Goal: Task Accomplishment & Management: Complete application form

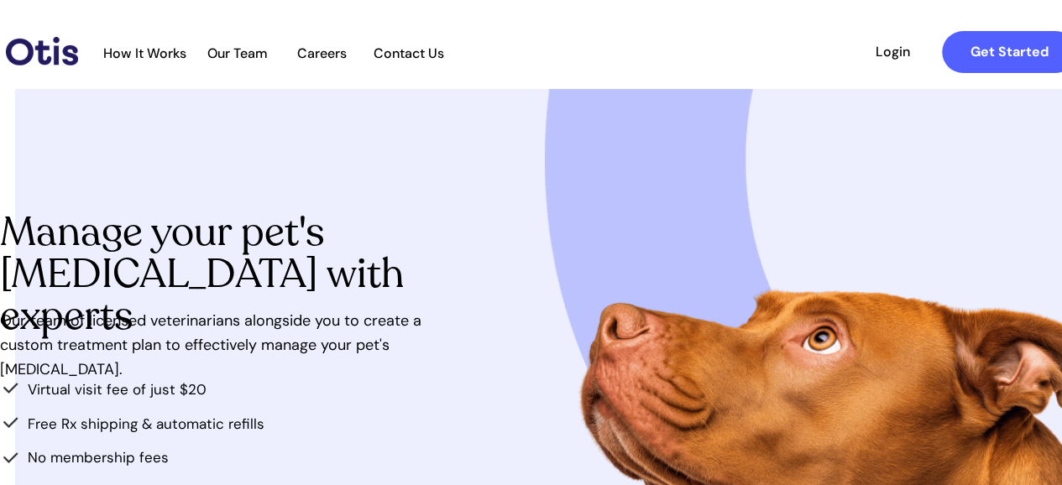
click at [170, 50] on span "How It Works" at bounding box center [145, 53] width 100 height 16
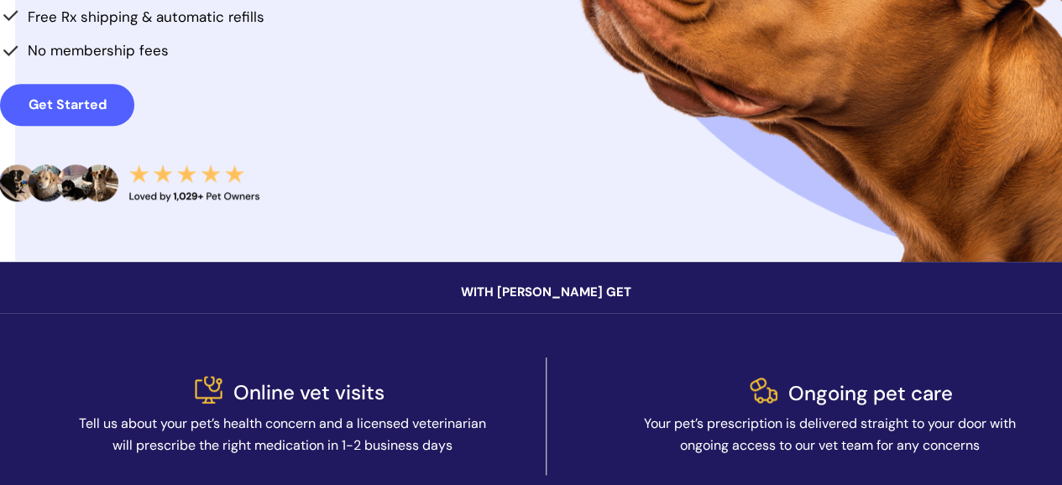
scroll to position [420, 0]
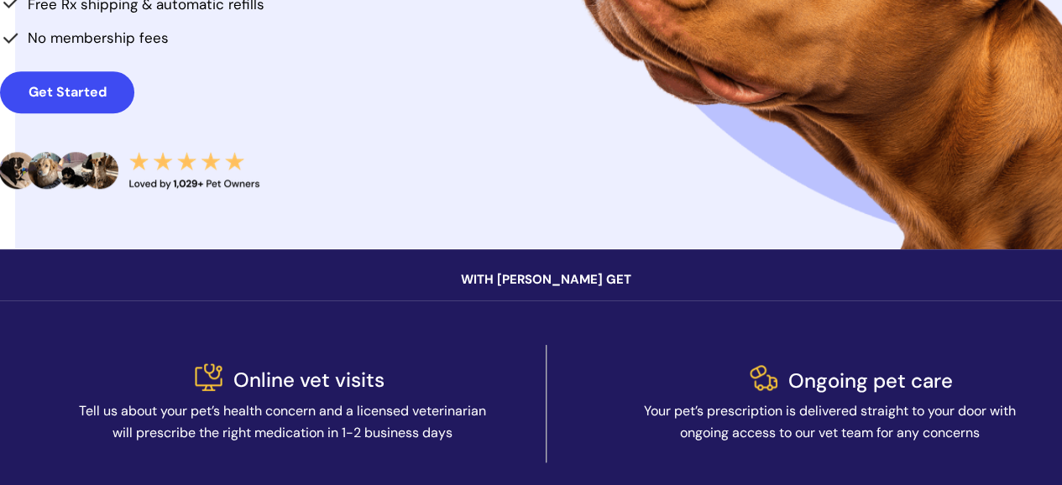
click at [83, 90] on strong "Get Started" at bounding box center [68, 92] width 78 height 18
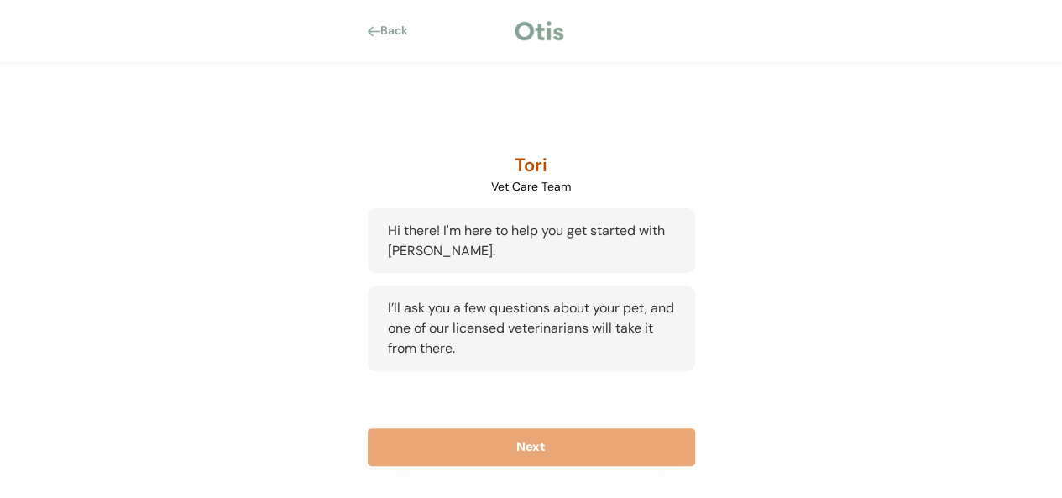
scroll to position [134, 0]
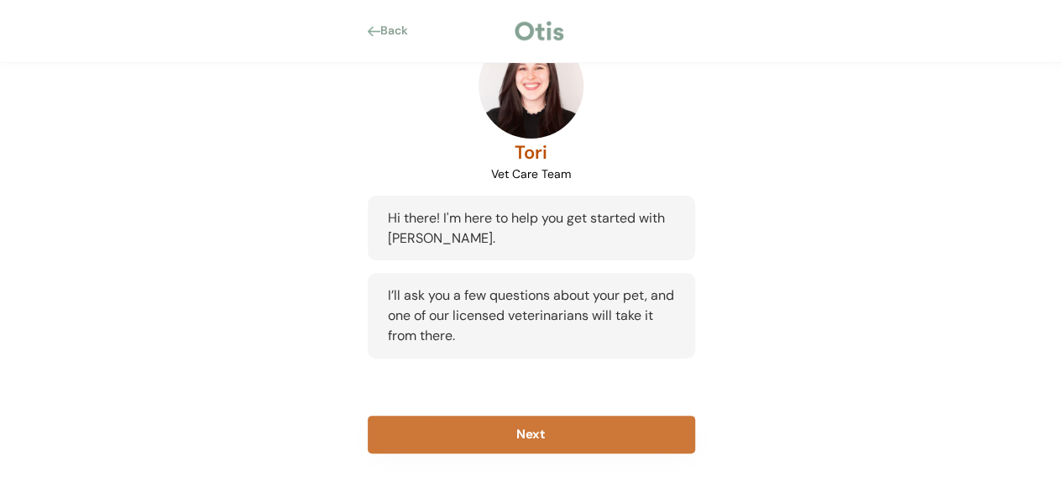
click at [551, 440] on button "Next" at bounding box center [531, 435] width 327 height 38
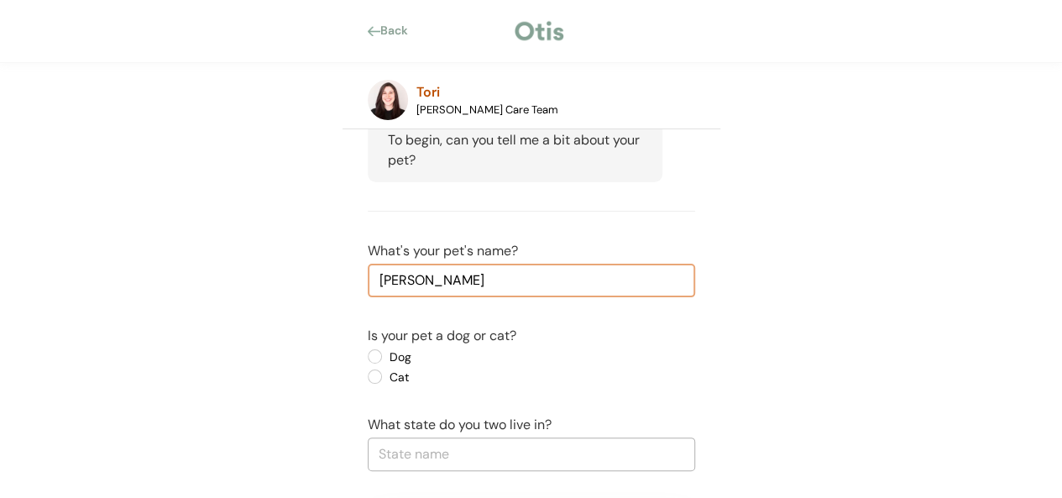
type input "Pete"
click at [384, 356] on label "Dog" at bounding box center [459, 357] width 151 height 12
click at [366, 356] on input "Dog" at bounding box center [360, 356] width 11 height 11
radio input "true"
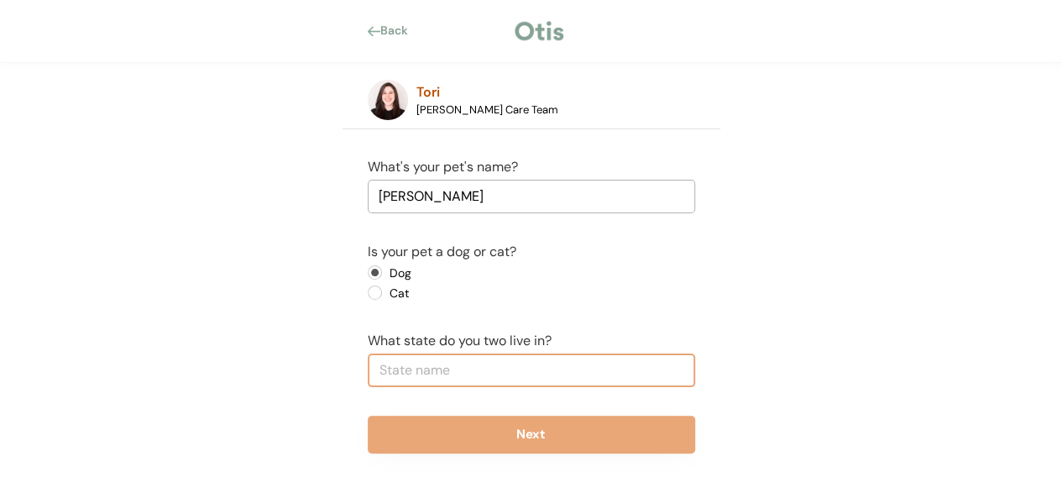
click at [418, 374] on input "text" at bounding box center [531, 370] width 327 height 34
type input "J"
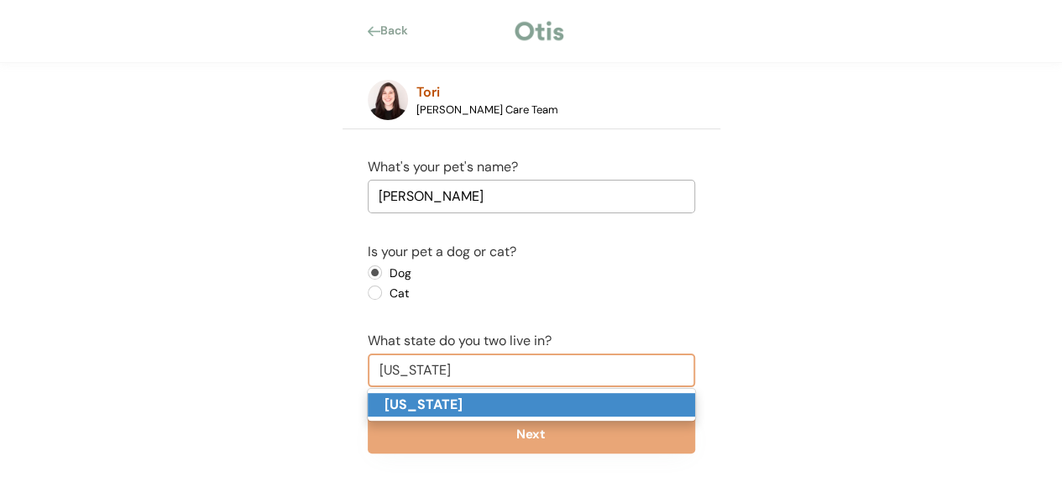
click at [413, 393] on p "New York" at bounding box center [531, 405] width 327 height 24
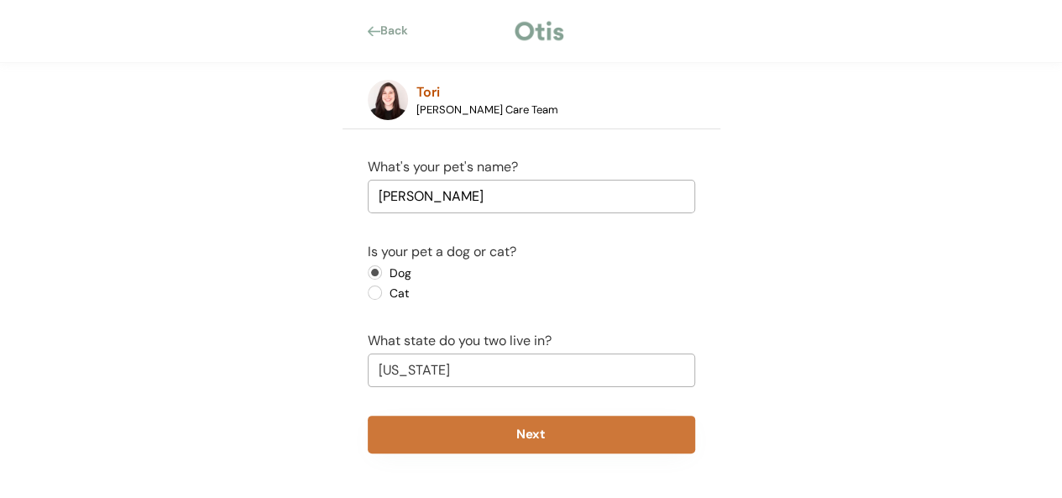
type input "New York"
click at [567, 444] on button "Next" at bounding box center [531, 435] width 327 height 38
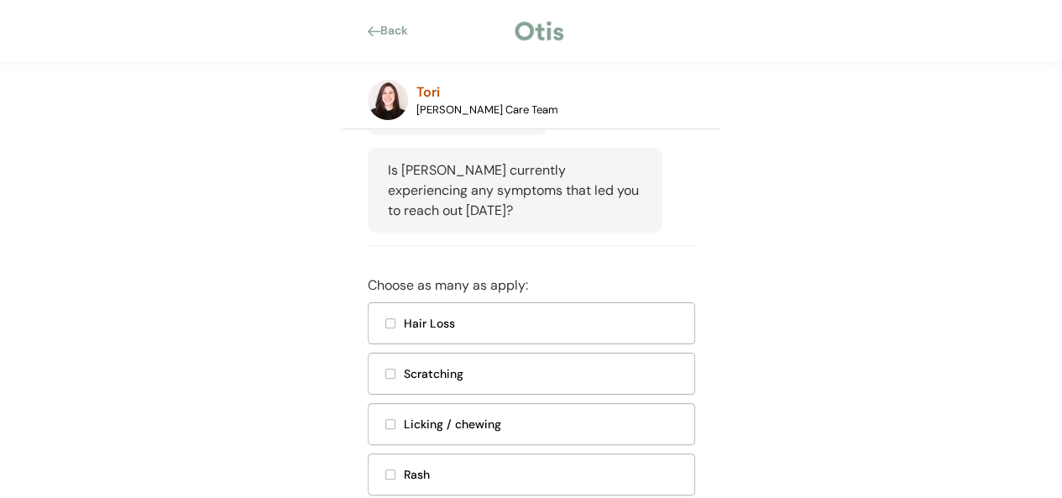
scroll to position [426, 0]
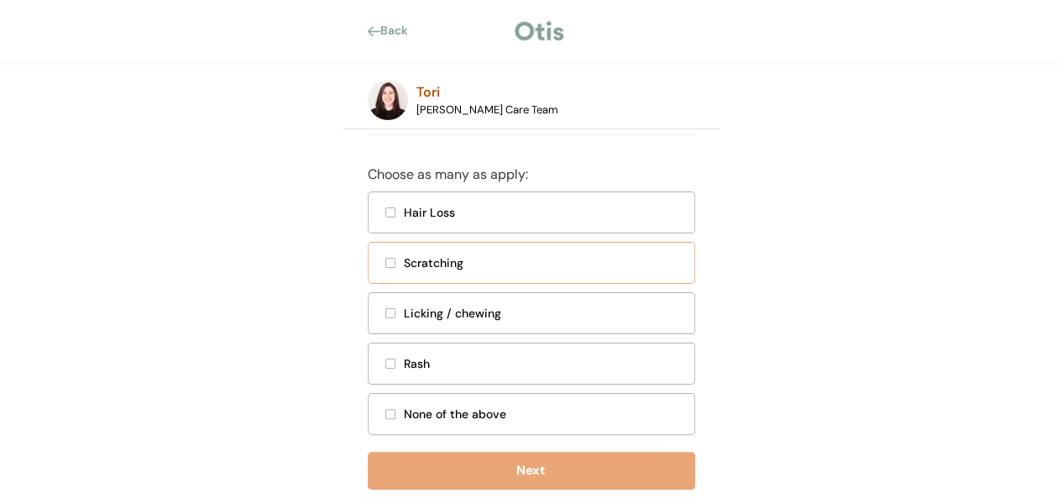
click at [447, 272] on div "Scratching" at bounding box center [544, 263] width 280 height 18
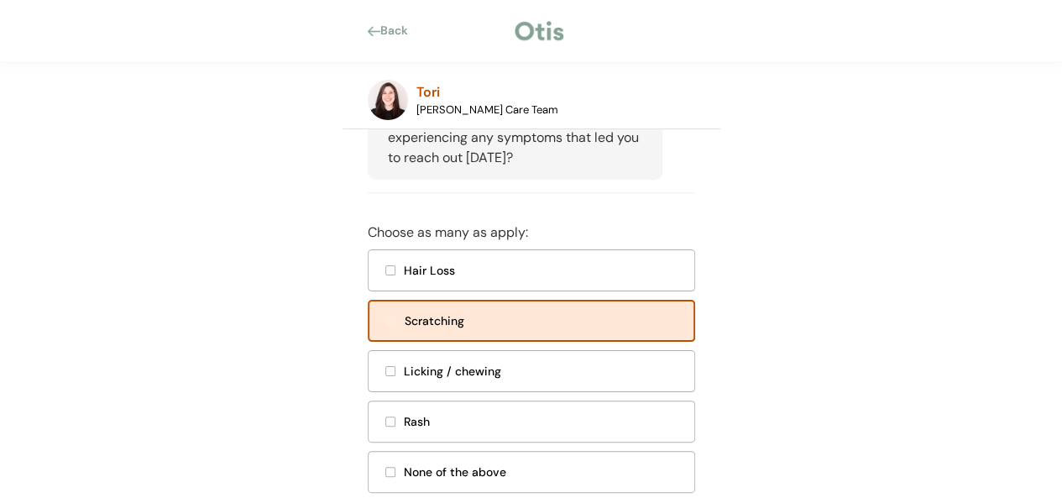
scroll to position [342, 0]
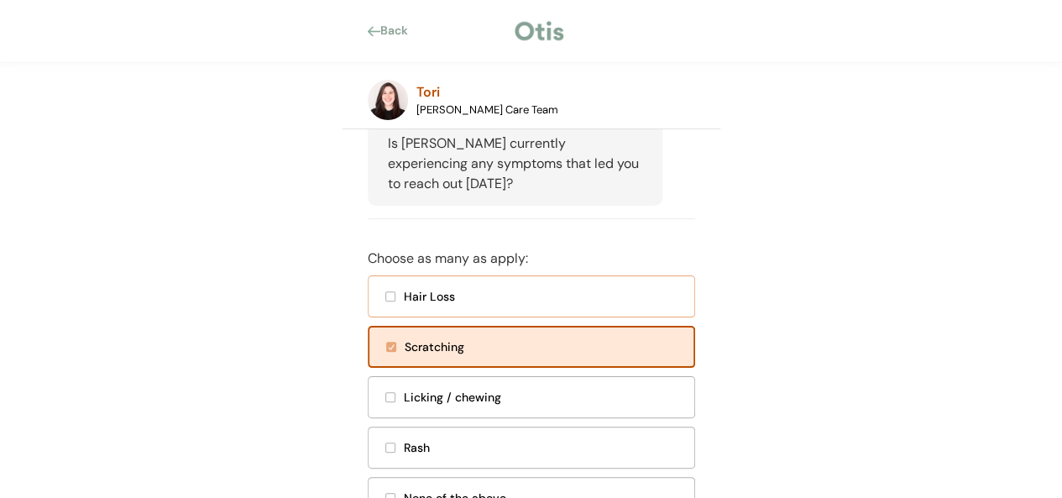
click at [441, 306] on div "Hair Loss" at bounding box center [544, 297] width 280 height 18
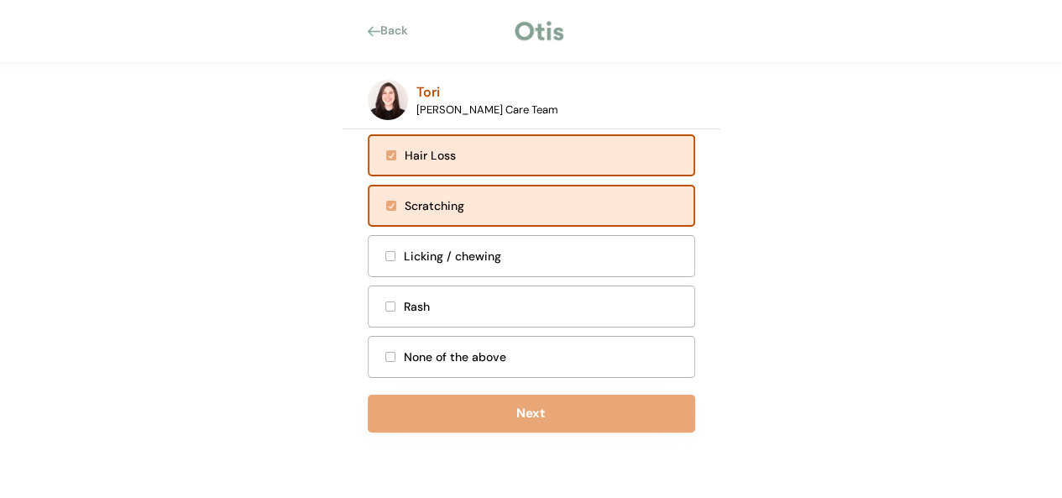
scroll to position [504, 0]
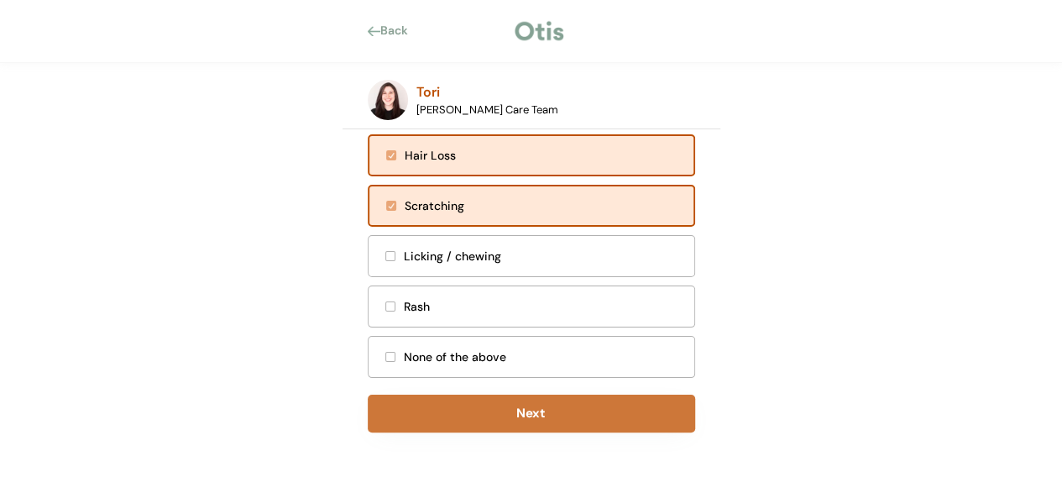
click at [541, 421] on button "Next" at bounding box center [531, 414] width 327 height 38
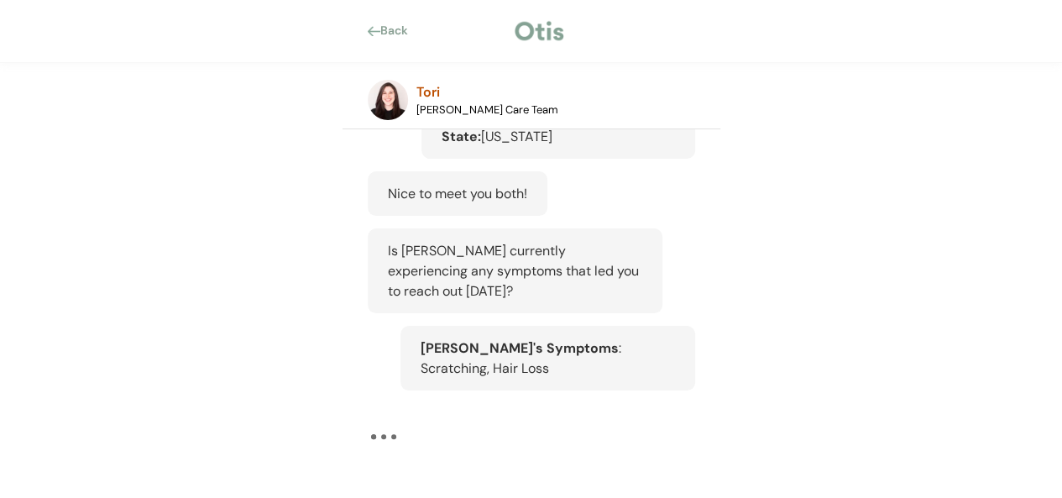
scroll to position [235, 0]
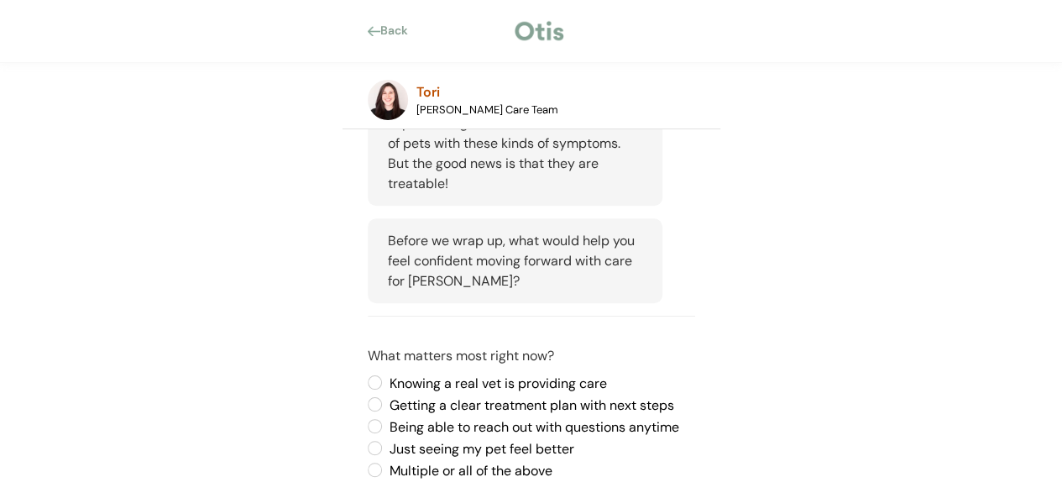
scroll to position [581, 0]
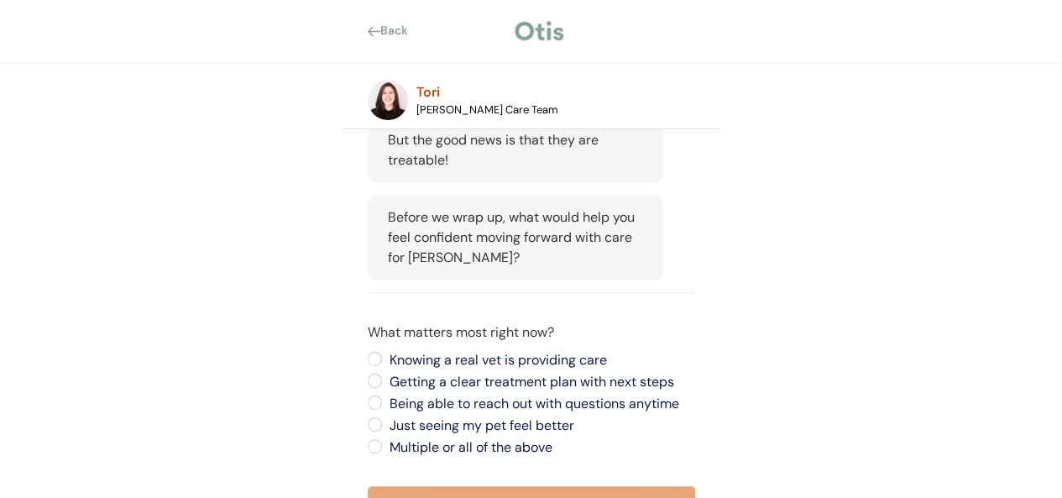
click at [447, 419] on label "Just seeing my pet feel better" at bounding box center [539, 425] width 311 height 13
click at [366, 364] on input "Just seeing my pet feel better" at bounding box center [360, 358] width 11 height 11
radio input "true"
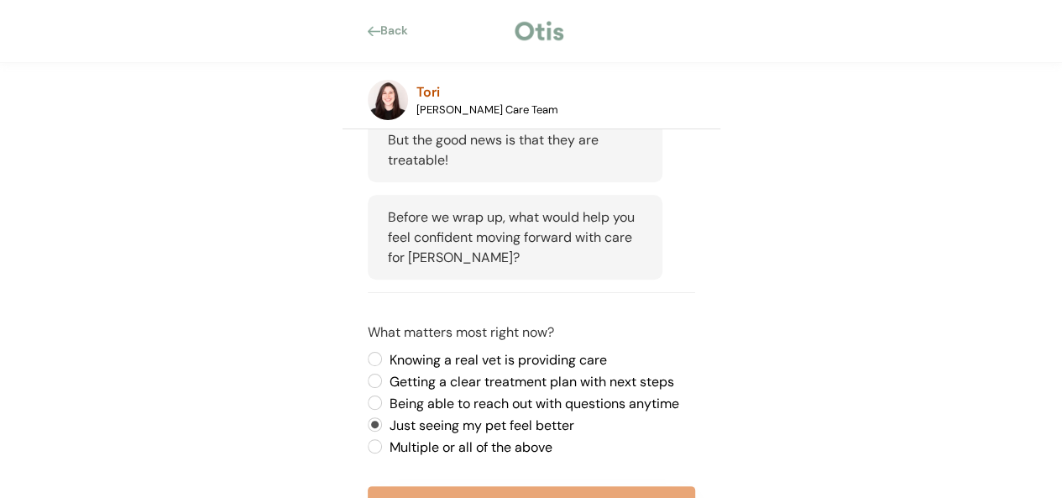
click at [447, 441] on label "Multiple or all of the above" at bounding box center [539, 447] width 311 height 13
click at [366, 364] on input "Multiple or all of the above" at bounding box center [360, 358] width 11 height 11
radio input "true"
click at [489, 484] on button "Submit" at bounding box center [531, 505] width 327 height 38
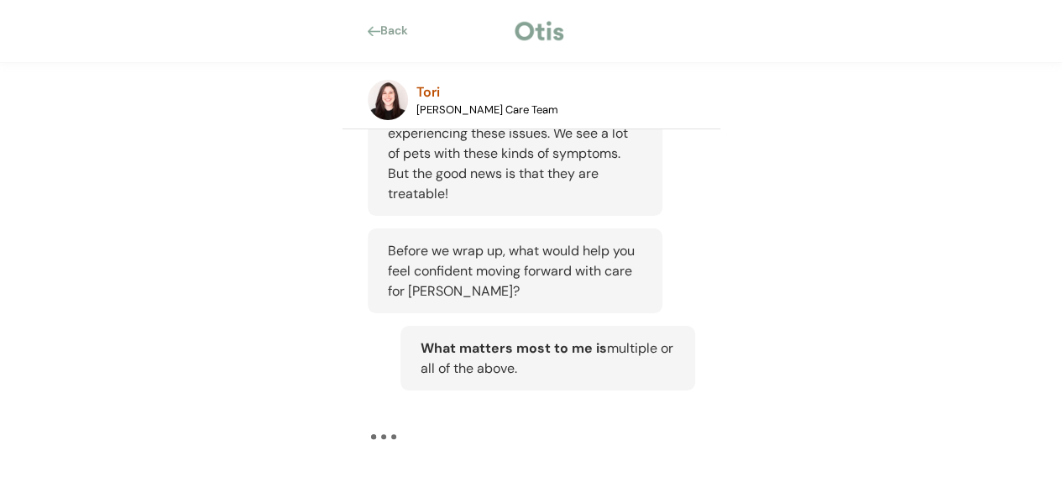
scroll to position [527, 0]
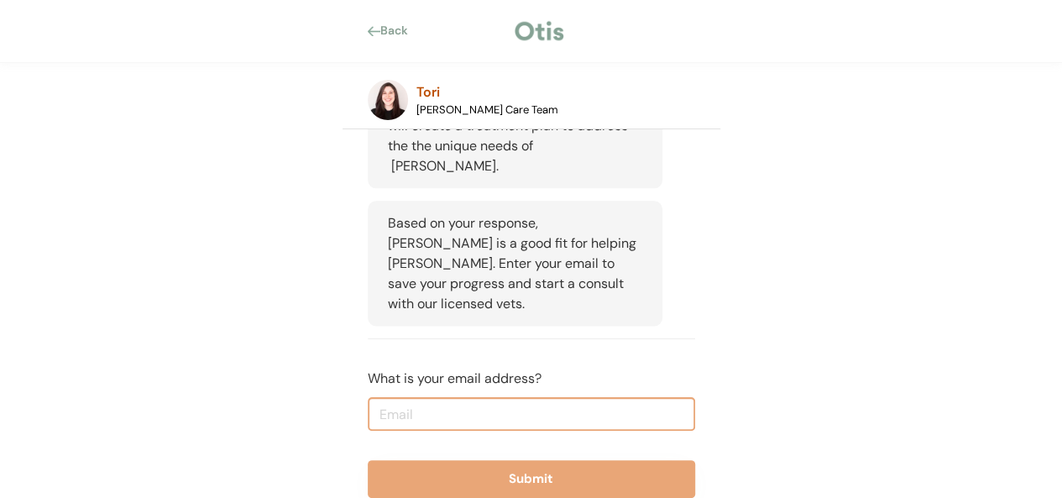
scroll to position [932, 0]
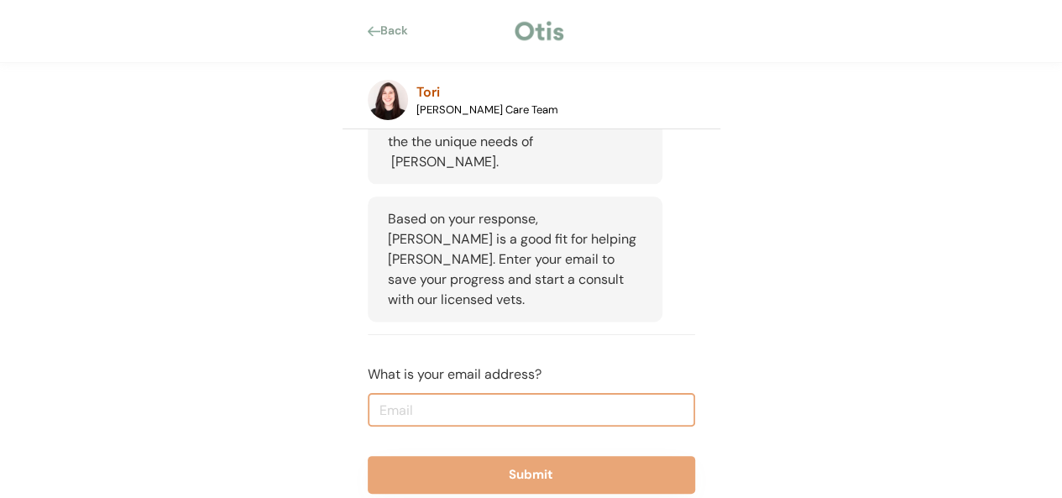
click at [495, 393] on input "email" at bounding box center [531, 410] width 327 height 34
type input "wubbenandi@gmail.com"
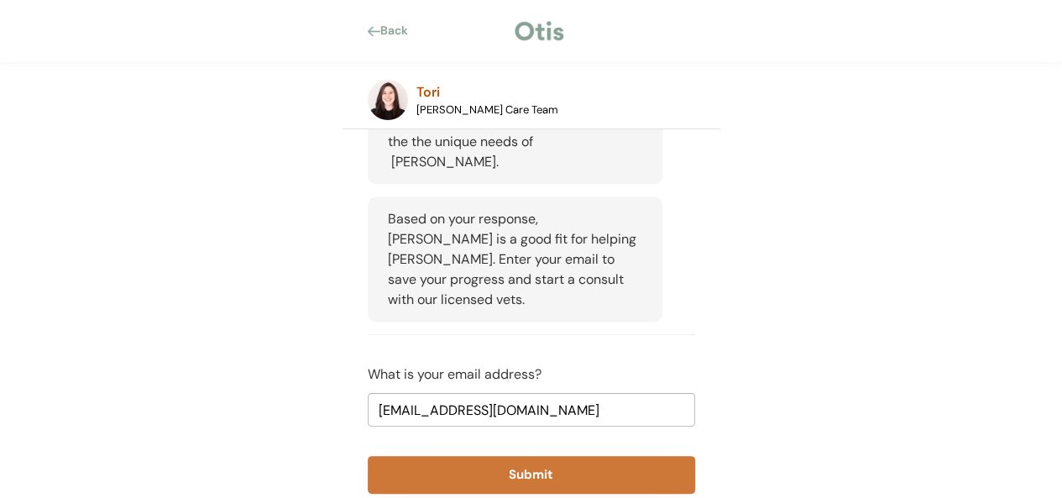
click at [562, 456] on button "Submit" at bounding box center [531, 475] width 327 height 38
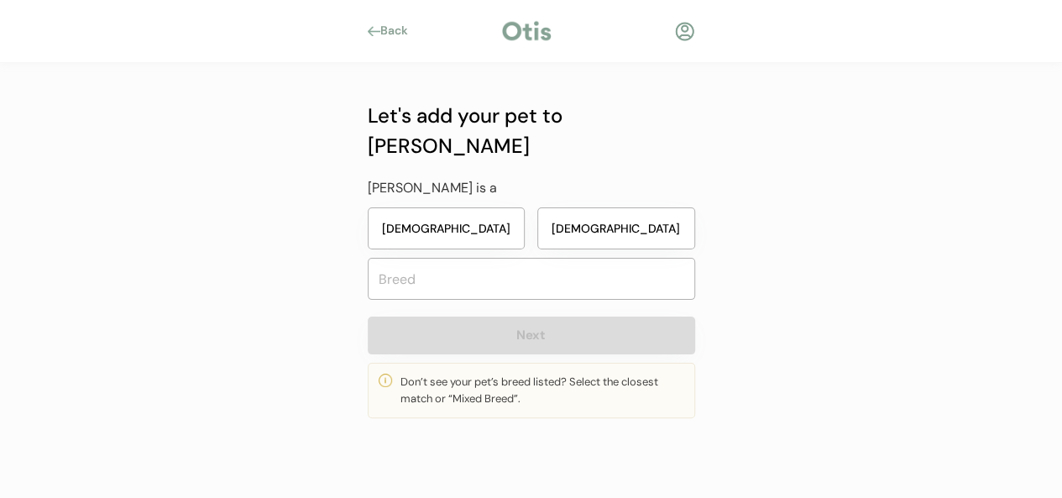
click at [579, 207] on button "Male" at bounding box center [616, 228] width 158 height 42
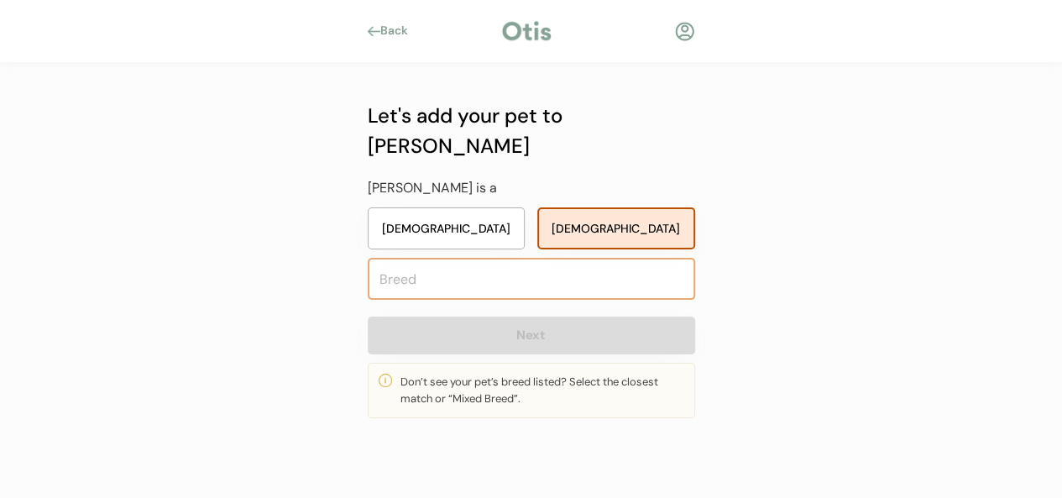
click at [501, 258] on input "text" at bounding box center [531, 279] width 327 height 42
type input "C"
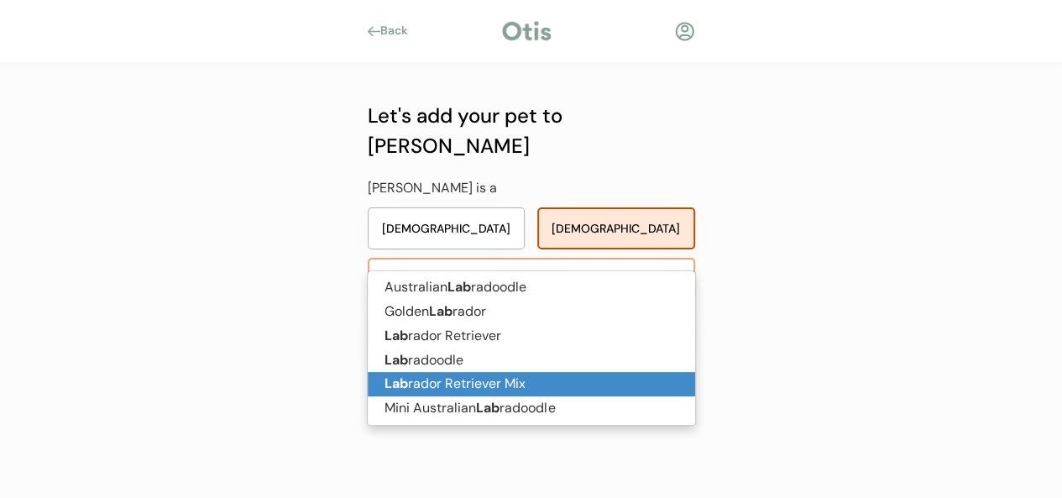
click at [489, 392] on p "Lab rador Retriever Mix" at bounding box center [531, 384] width 327 height 24
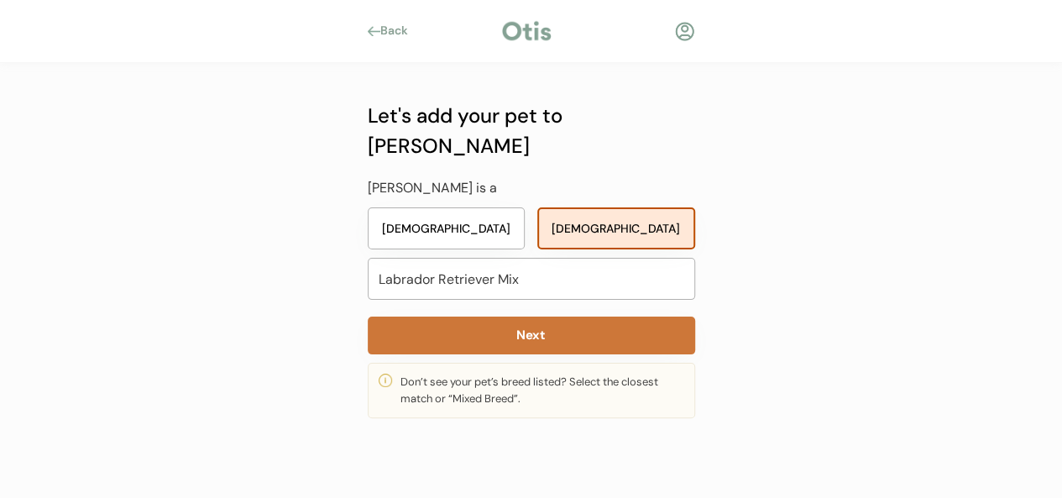
type input "Labrador Retriever Mix"
click at [559, 316] on button "Next" at bounding box center [531, 335] width 327 height 38
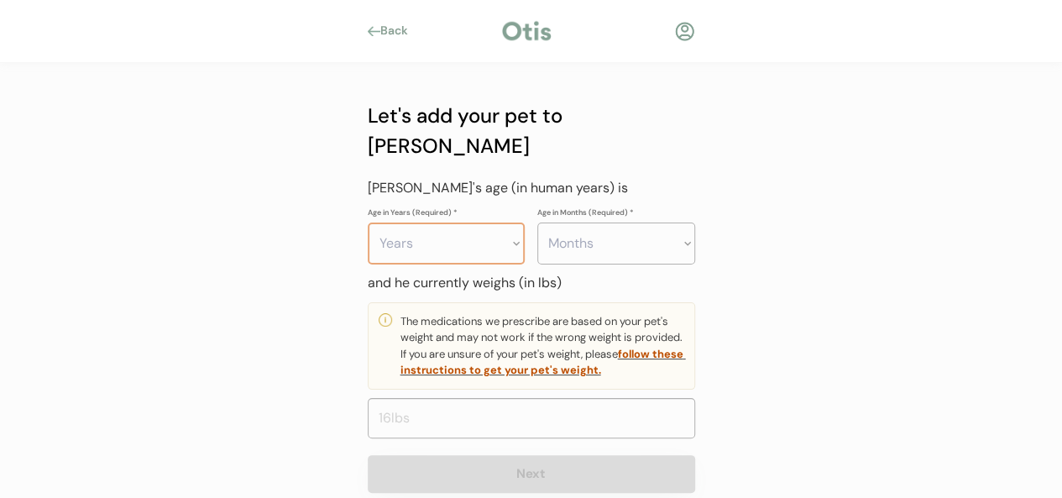
click at [478, 229] on select "Years 0 1 2 3 4 5 6 7 8 9 10 11 12 13 14 15 16 17 18 19 20" at bounding box center [447, 243] width 158 height 42
select select "2"
click at [368, 222] on select "Years 0 1 2 3 4 5 6 7 8 9 10 11 12 13 14 15 16 17 18 19 20" at bounding box center [447, 243] width 158 height 42
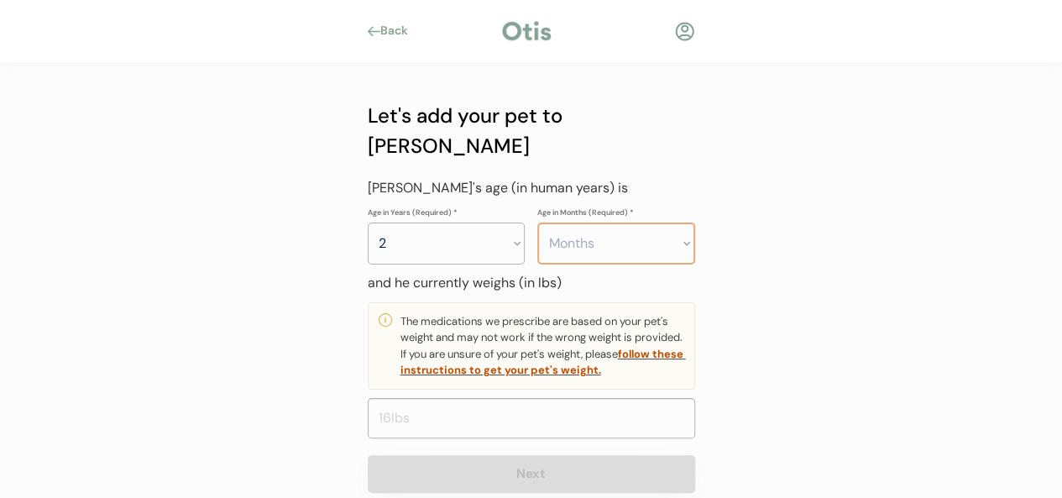
click at [679, 222] on select "Months 0 1 2 3 4 5 6 7 8 9 10 11" at bounding box center [616, 243] width 158 height 42
click at [537, 222] on select "Months 0 1 2 3 4 5 6 7 8 9 10 11" at bounding box center [616, 243] width 158 height 42
click at [651, 222] on select "Months 0 1 2 3 4 5 6 7 8 9 10 11" at bounding box center [616, 243] width 158 height 42
select select "11"
click at [537, 222] on select "Months 0 1 2 3 4 5 6 7 8 9 10 11" at bounding box center [616, 243] width 158 height 42
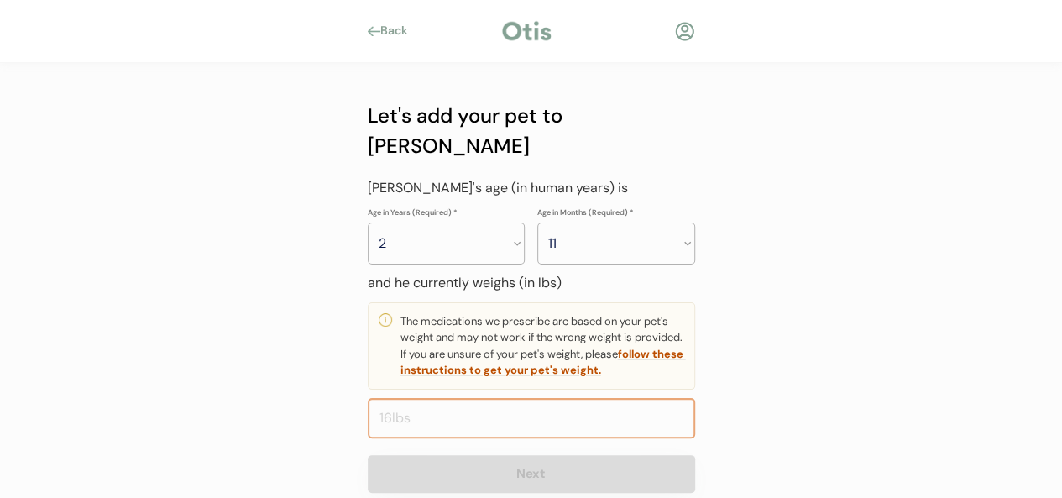
click at [520, 398] on input "input" at bounding box center [531, 418] width 327 height 40
type input "90.0"
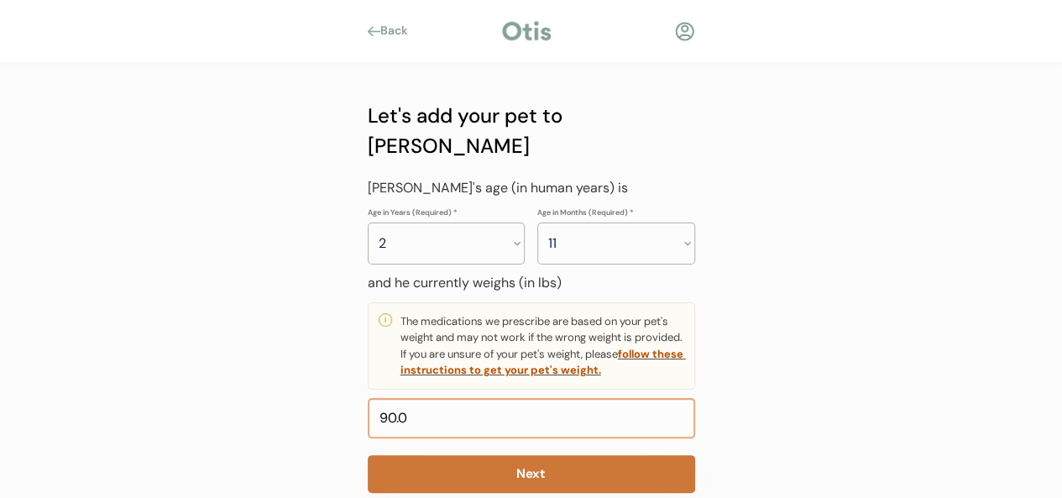
click at [534, 455] on button "Next" at bounding box center [531, 474] width 327 height 38
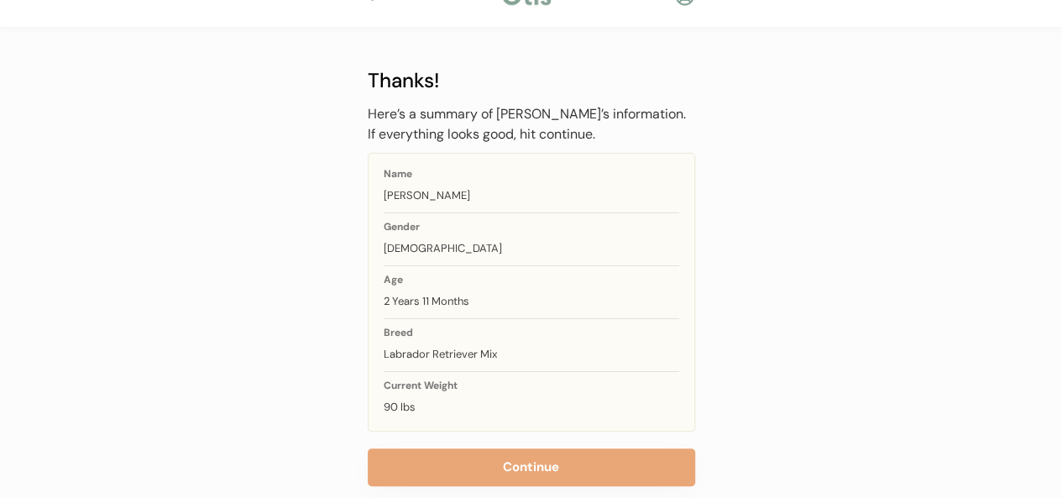
scroll to position [64, 0]
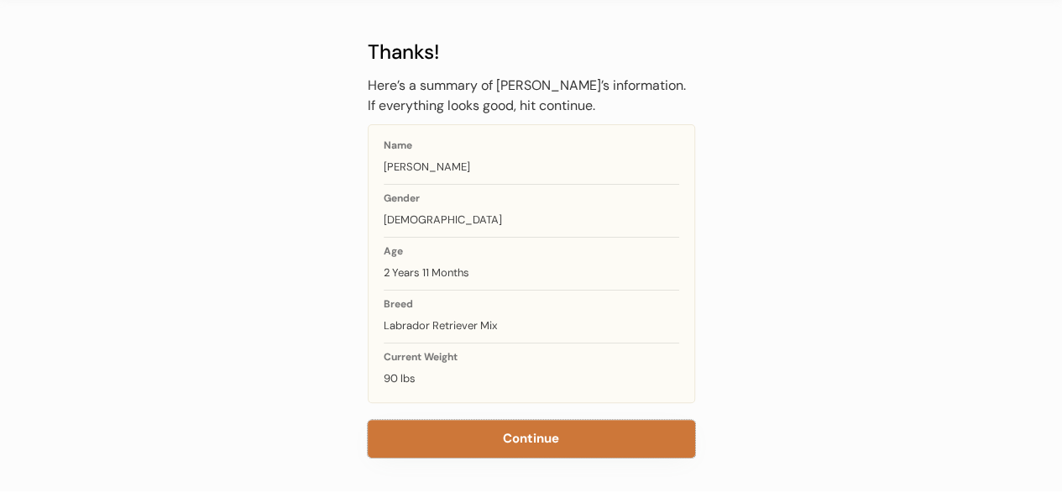
click at [543, 432] on button "Continue" at bounding box center [531, 439] width 327 height 38
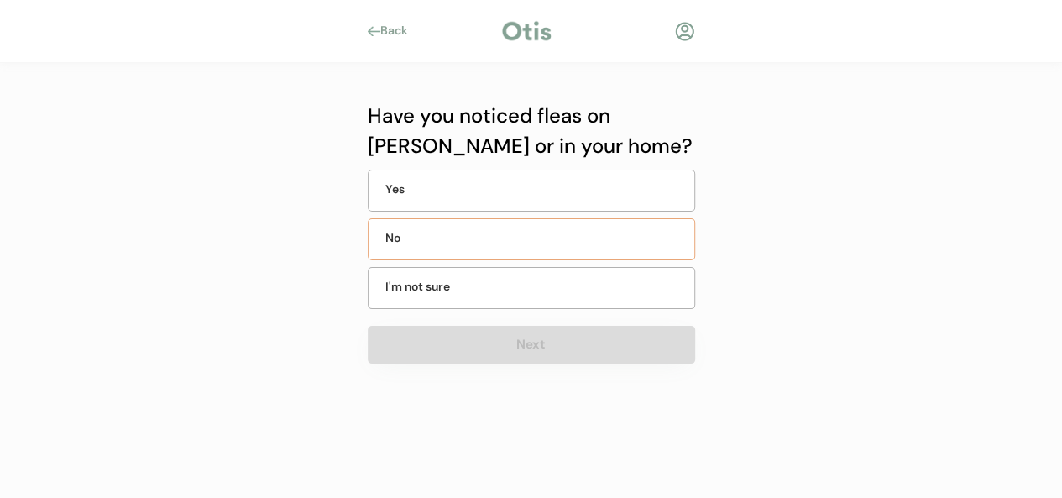
click at [556, 247] on div "No" at bounding box center [531, 239] width 327 height 42
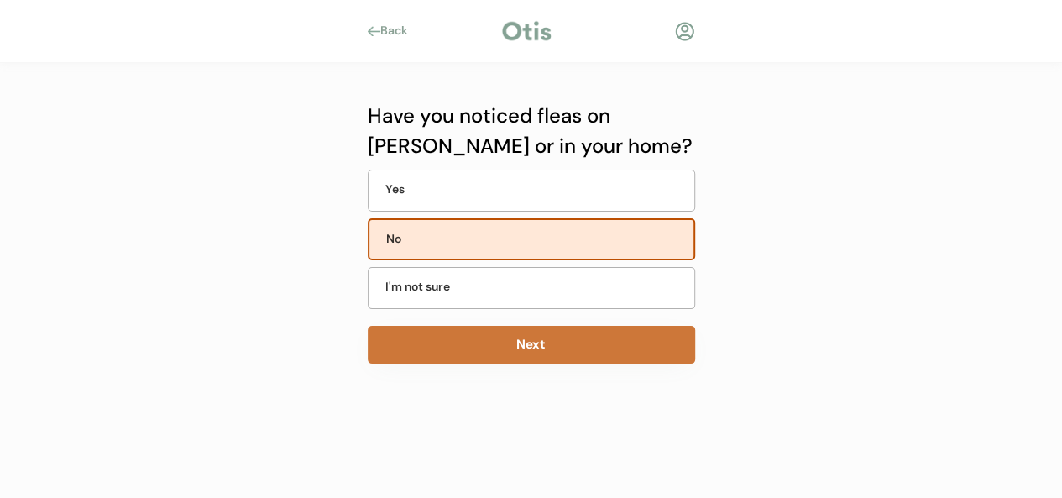
click at [544, 342] on button "Next" at bounding box center [531, 345] width 327 height 38
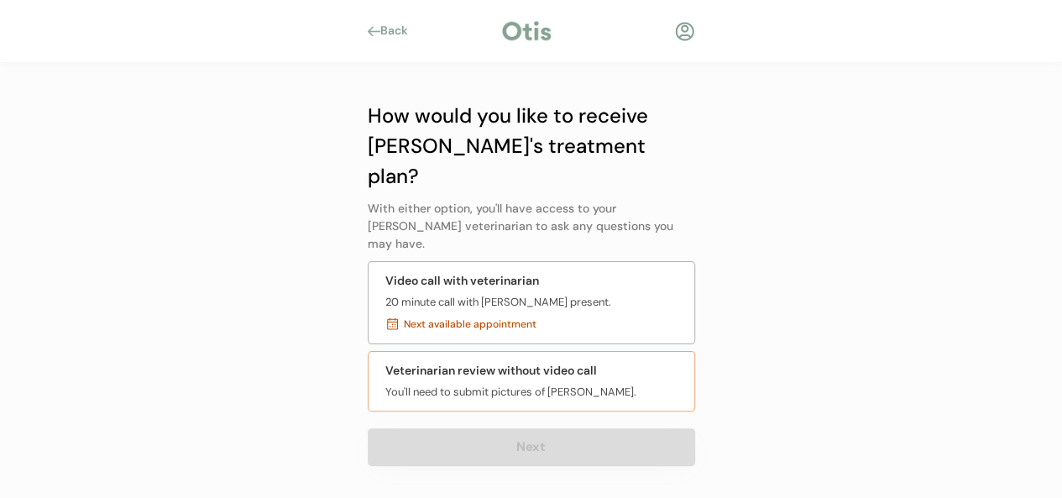
click at [539, 384] on div "You'll need to submit pictures of Pete." at bounding box center [510, 392] width 251 height 17
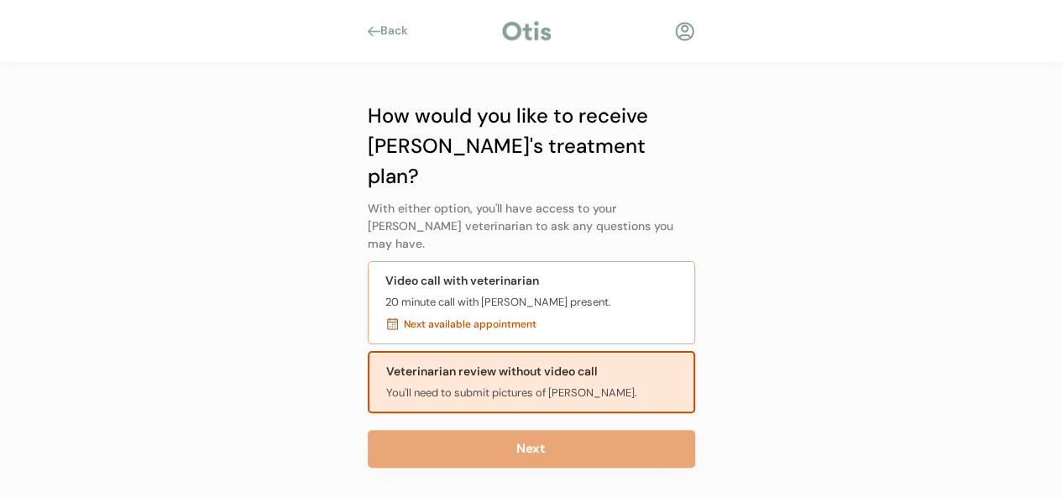
click at [512, 316] on div "Next available appointment" at bounding box center [470, 323] width 133 height 15
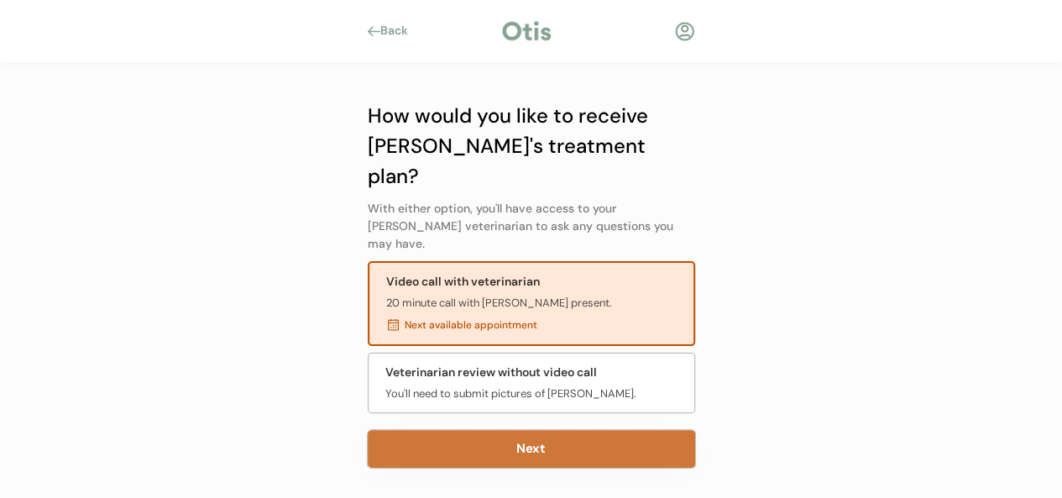
click at [534, 430] on button "Next" at bounding box center [531, 449] width 327 height 38
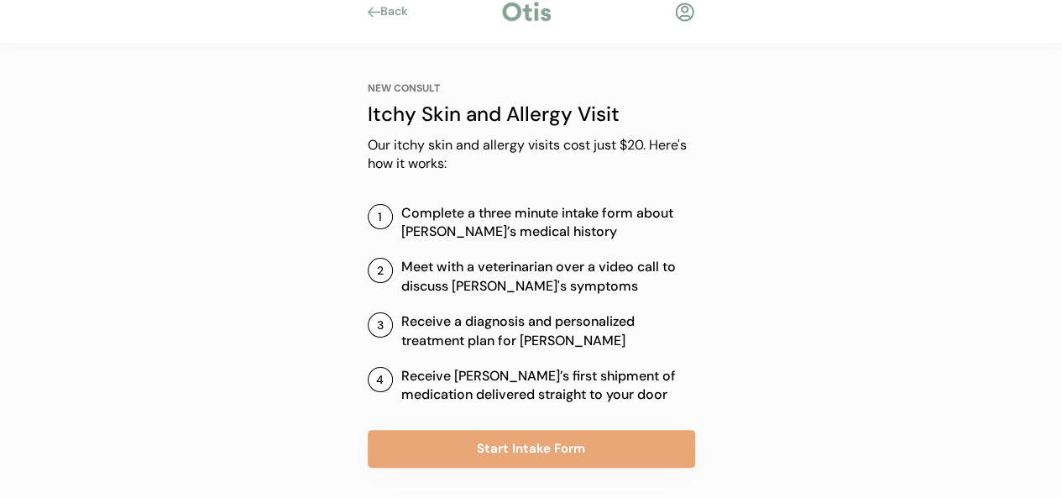
scroll to position [29, 0]
